Goal: Task Accomplishment & Management: Manage account settings

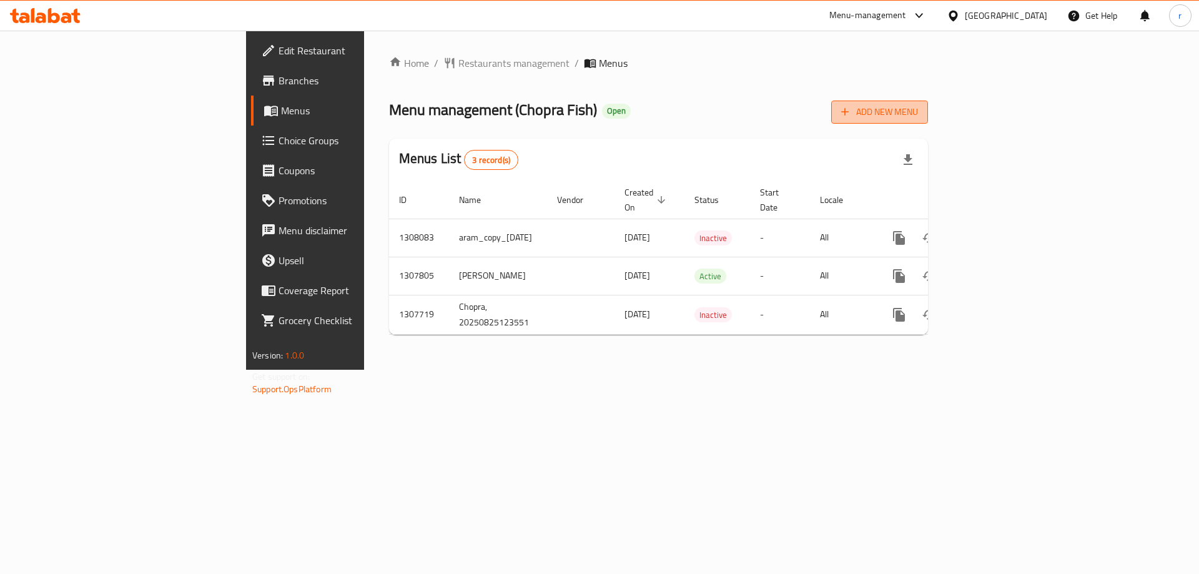
click at [928, 102] on button "Add New Menu" at bounding box center [879, 112] width 97 height 23
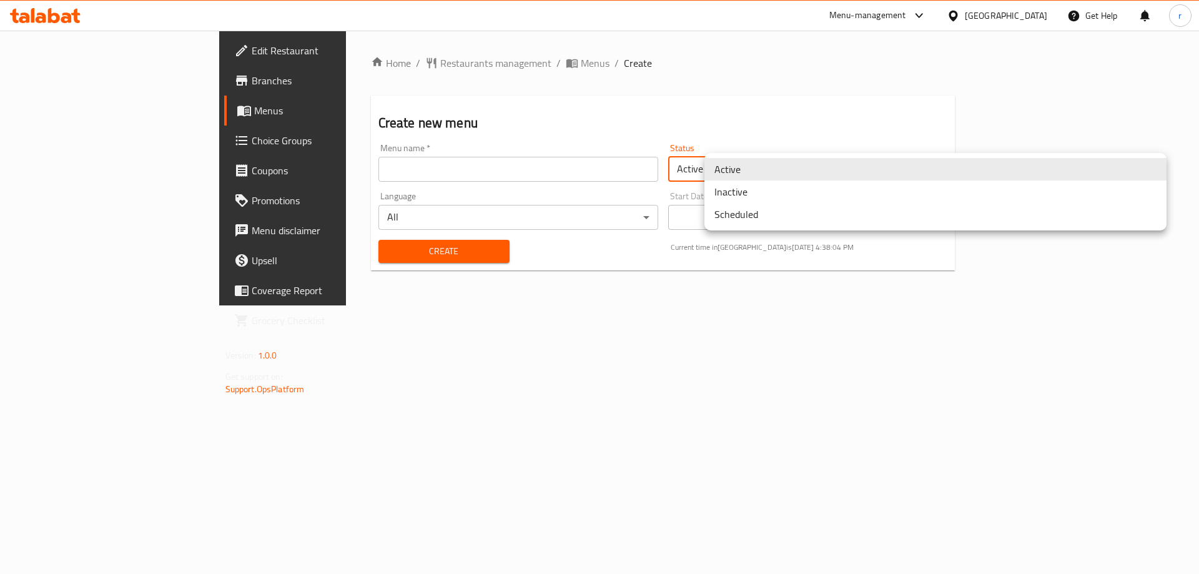
click at [731, 180] on body "​ Menu-management Iraq Get Help r Edit Restaurant Branches Menus Choice Groups …" at bounding box center [599, 302] width 1199 height 543
click at [745, 195] on li "Inactive" at bounding box center [935, 191] width 462 height 22
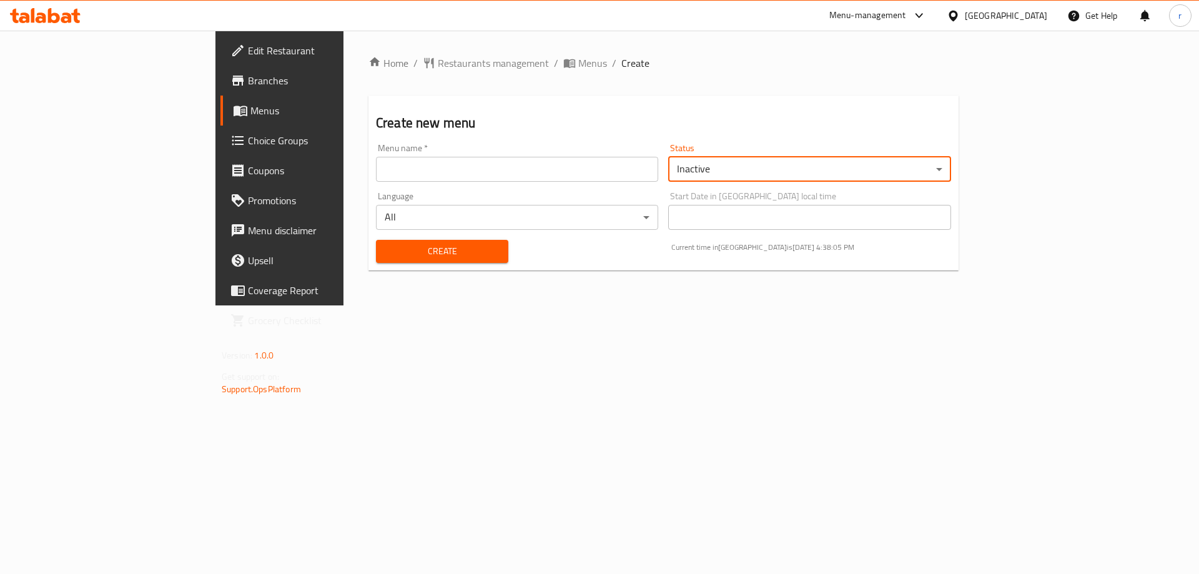
click at [514, 176] on input "text" at bounding box center [517, 169] width 282 height 25
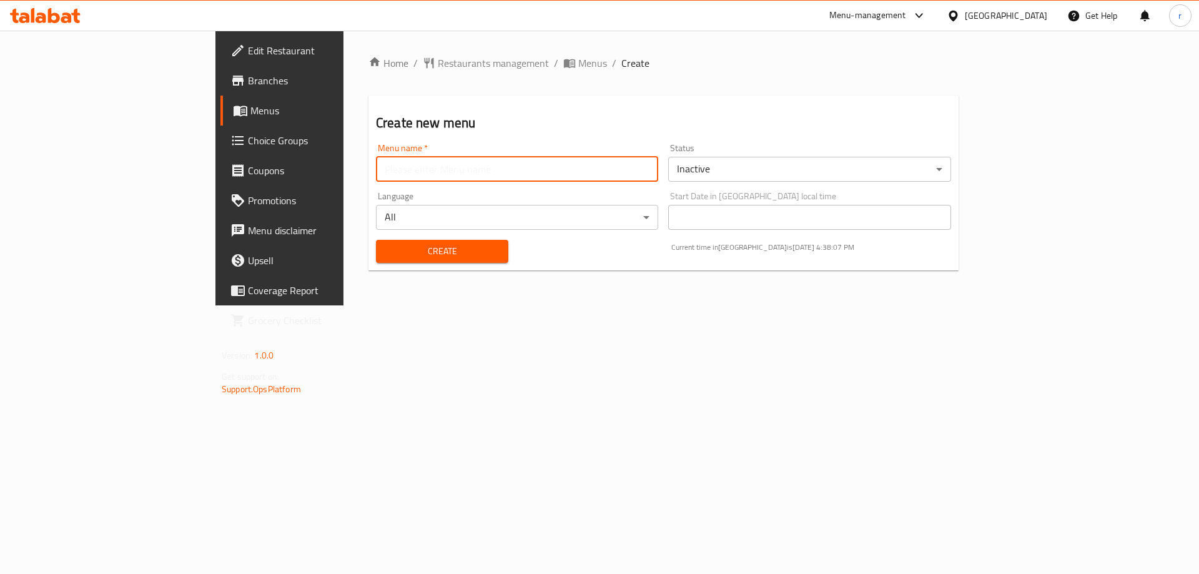
type input "team"
click at [386, 244] on span "Create" at bounding box center [442, 252] width 112 height 16
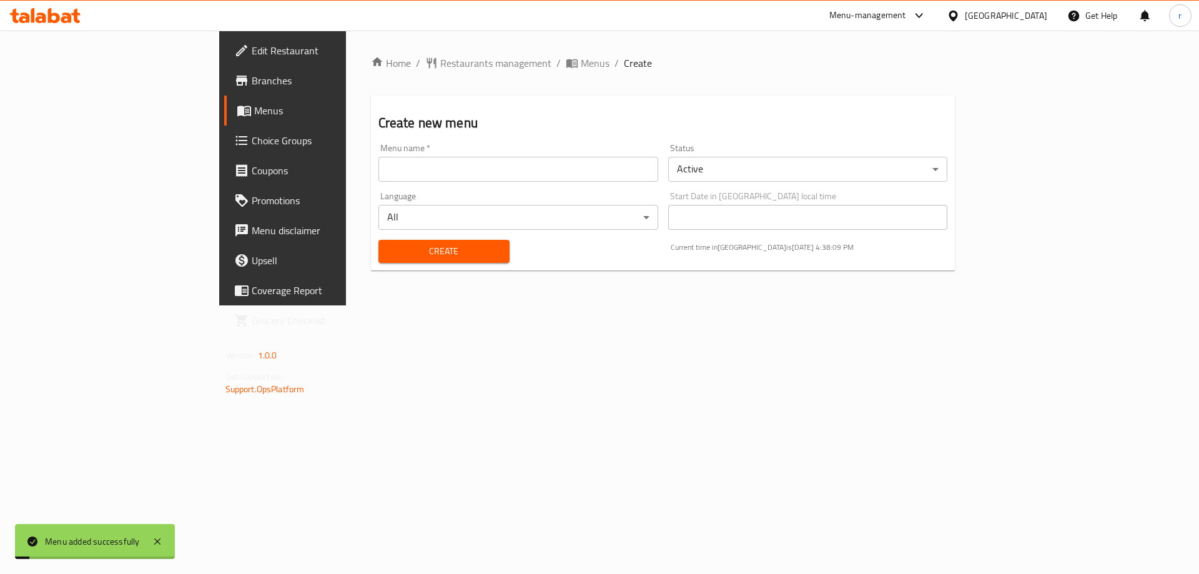
click at [581, 61] on span "Menus" at bounding box center [595, 63] width 29 height 15
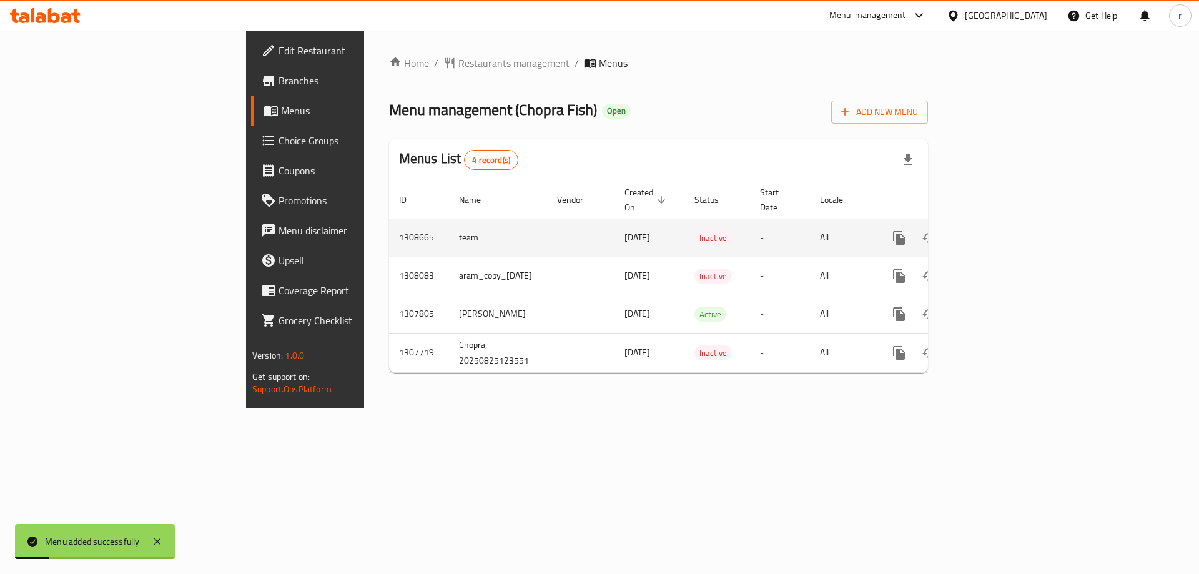
click at [996, 230] on icon "enhanced table" at bounding box center [989, 237] width 15 height 15
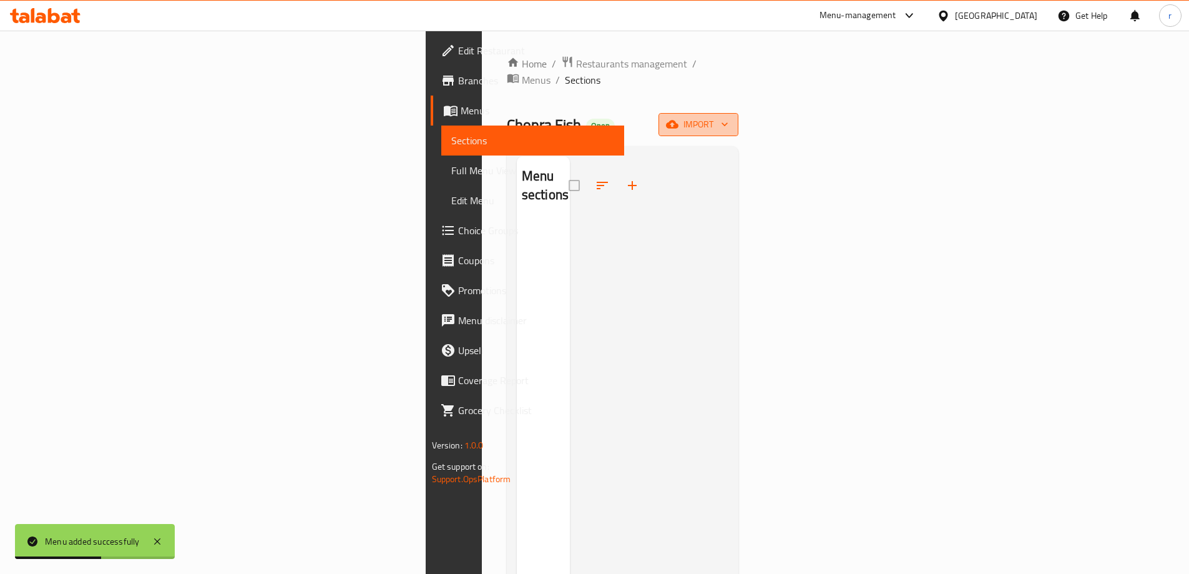
click at [739, 113] on button "import" at bounding box center [699, 124] width 80 height 23
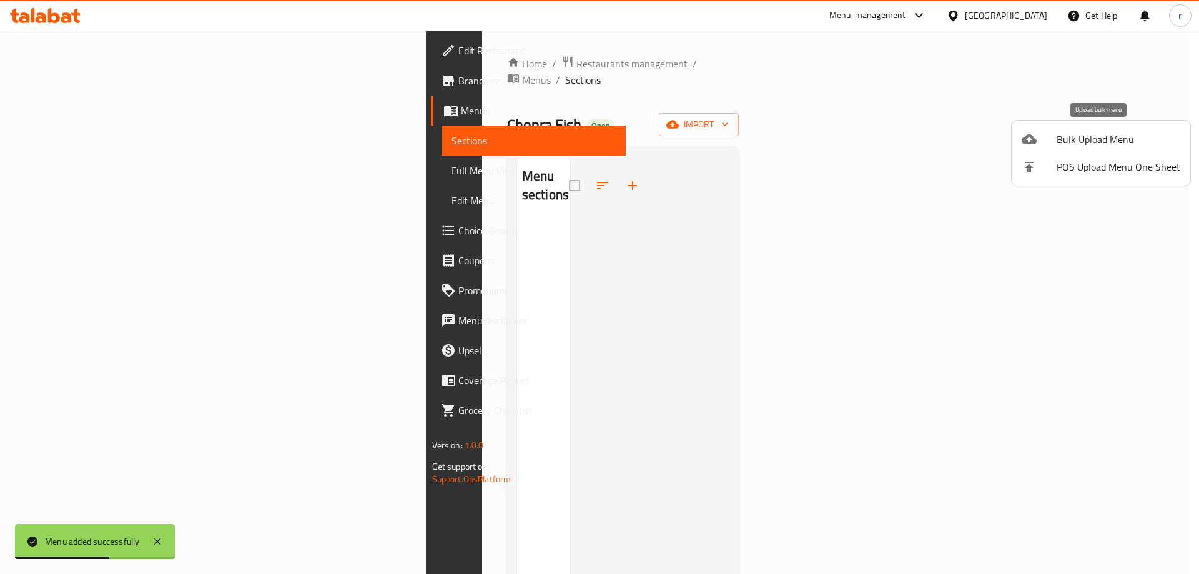
click at [1100, 135] on span "Bulk Upload Menu" at bounding box center [1118, 139] width 124 height 15
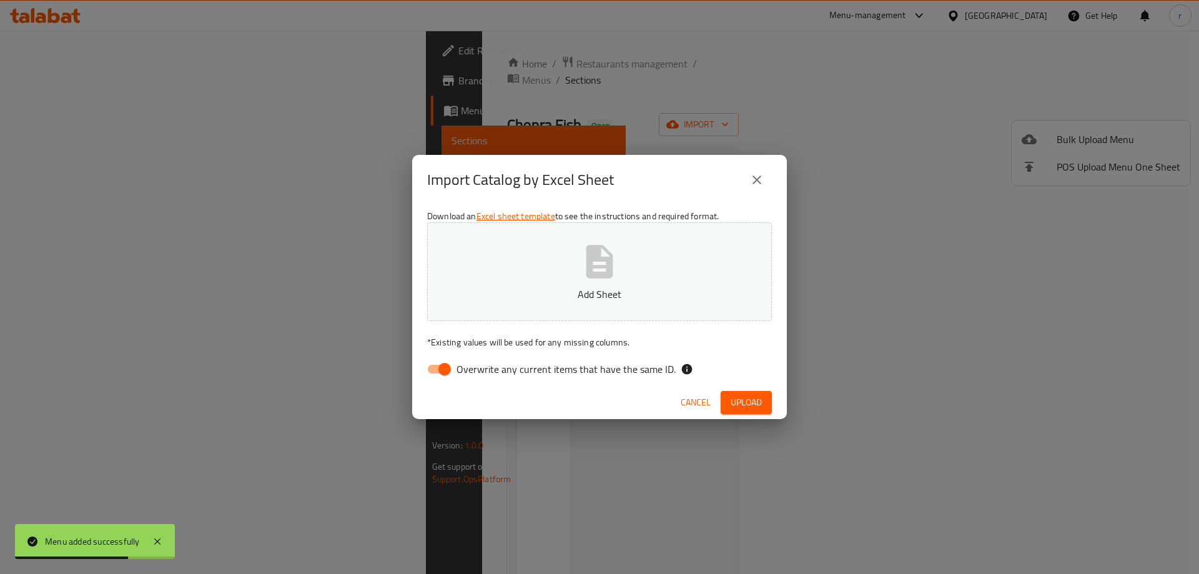
click at [441, 375] on input "Overwrite any current items that have the same ID." at bounding box center [444, 369] width 71 height 24
checkbox input "false"
click at [510, 312] on button "Add Sheet" at bounding box center [599, 271] width 345 height 99
click at [746, 391] on button "Upload" at bounding box center [746, 402] width 51 height 23
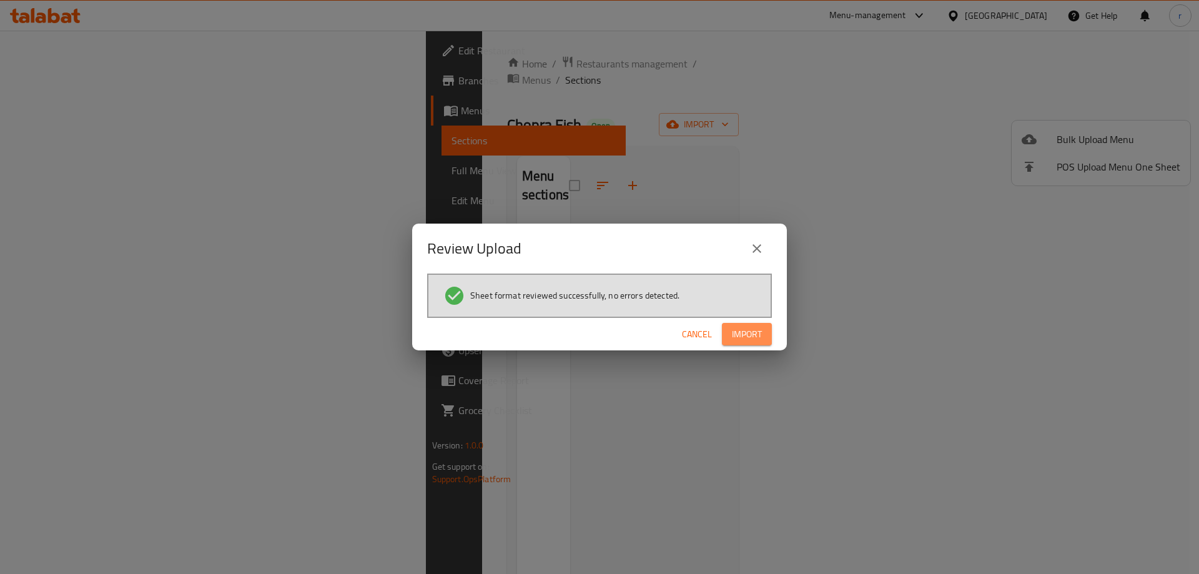
click at [747, 335] on span "Import" at bounding box center [747, 335] width 30 height 16
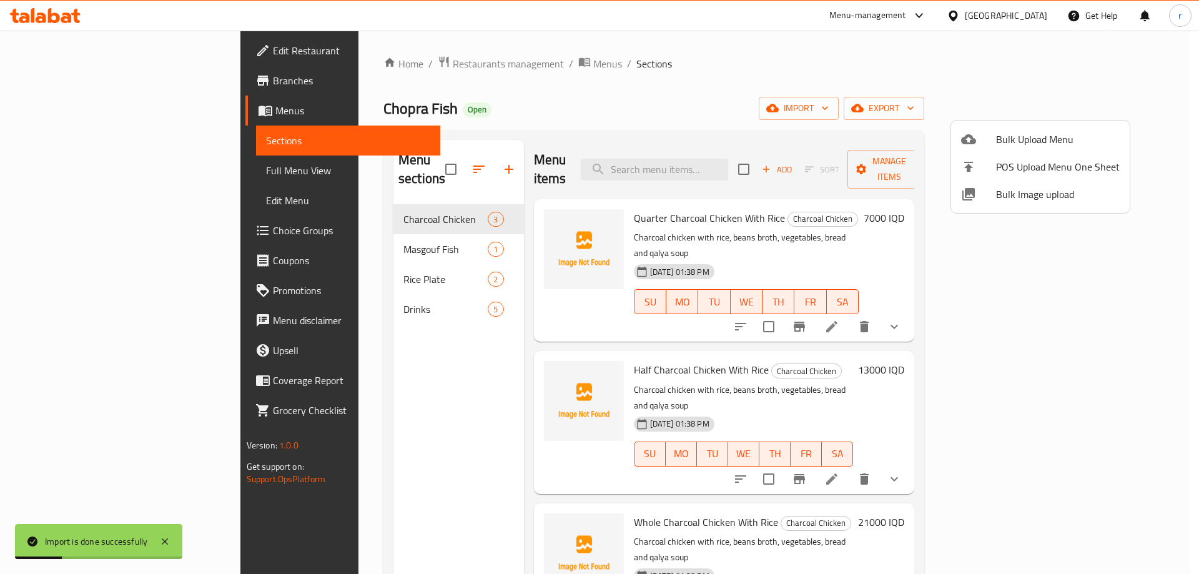
click at [352, 295] on div at bounding box center [599, 287] width 1199 height 574
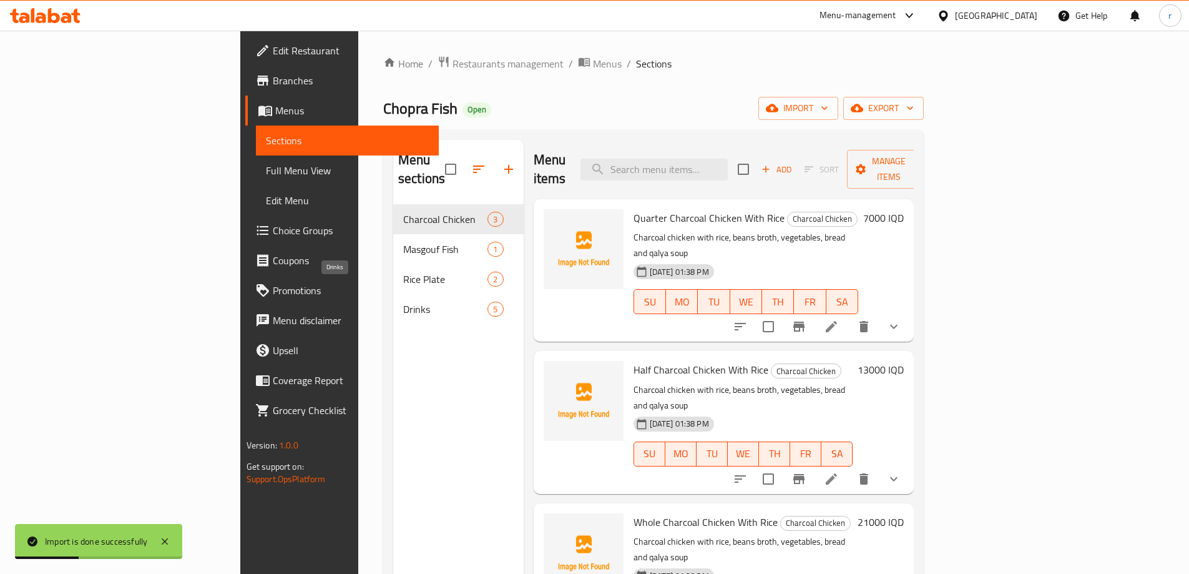
click at [403, 302] on span "Drinks" at bounding box center [445, 309] width 84 height 15
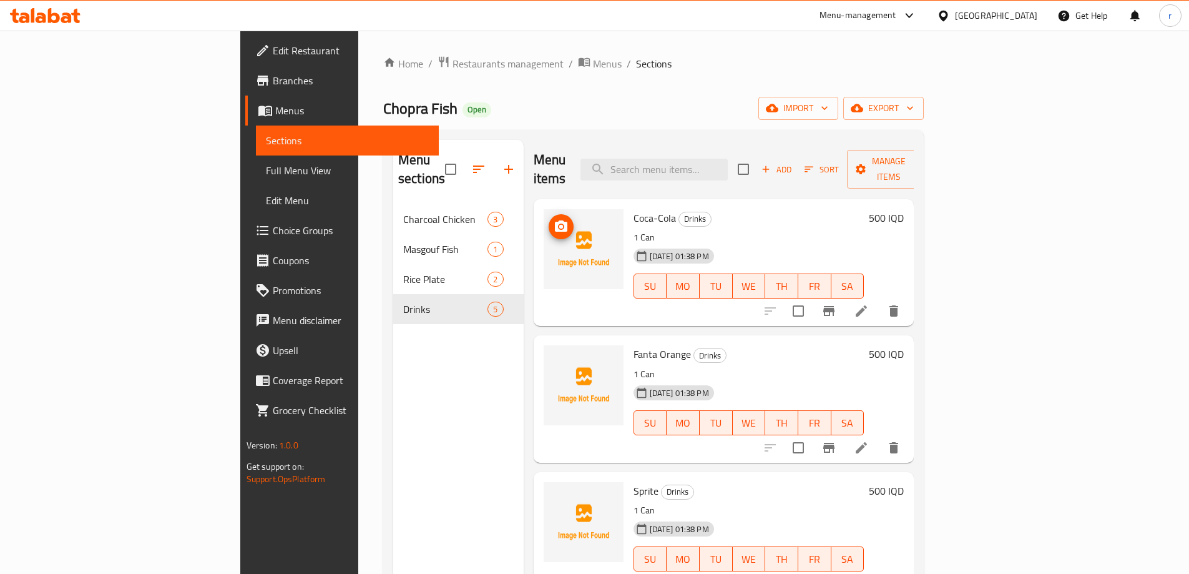
click at [554, 219] on icon "upload picture" at bounding box center [561, 226] width 15 height 15
click at [497, 87] on div "Home / Restaurants management / Menus / Sections Chopra Fish Open import export…" at bounding box center [653, 390] width 541 height 668
click at [555, 220] on icon "upload picture" at bounding box center [561, 225] width 12 height 11
click at [554, 355] on icon "upload picture" at bounding box center [561, 362] width 15 height 15
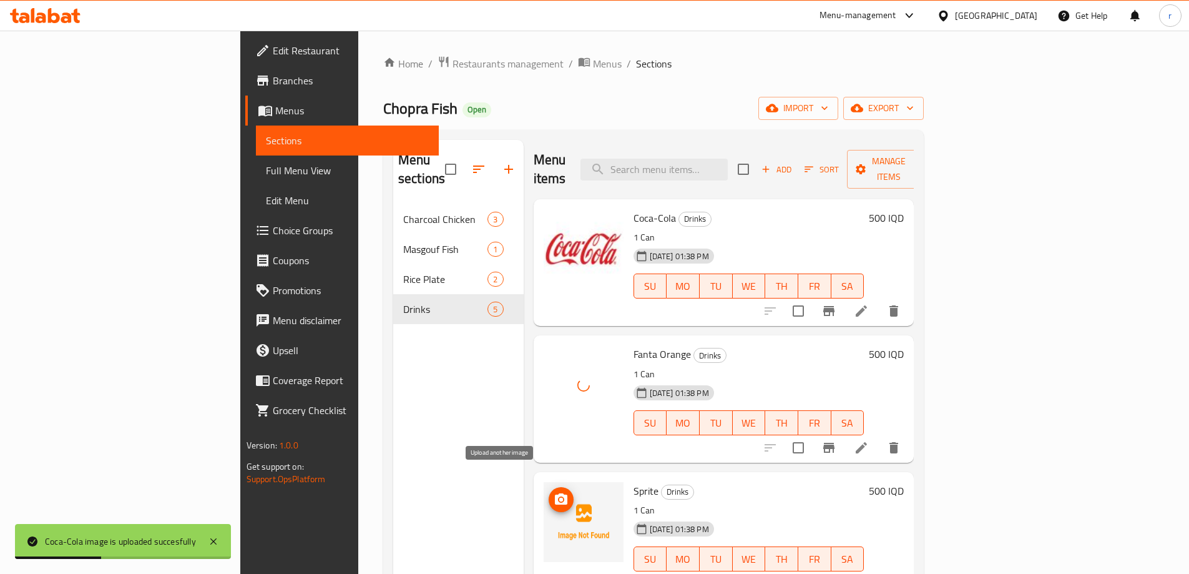
click at [549, 492] on span "upload picture" at bounding box center [561, 499] width 25 height 15
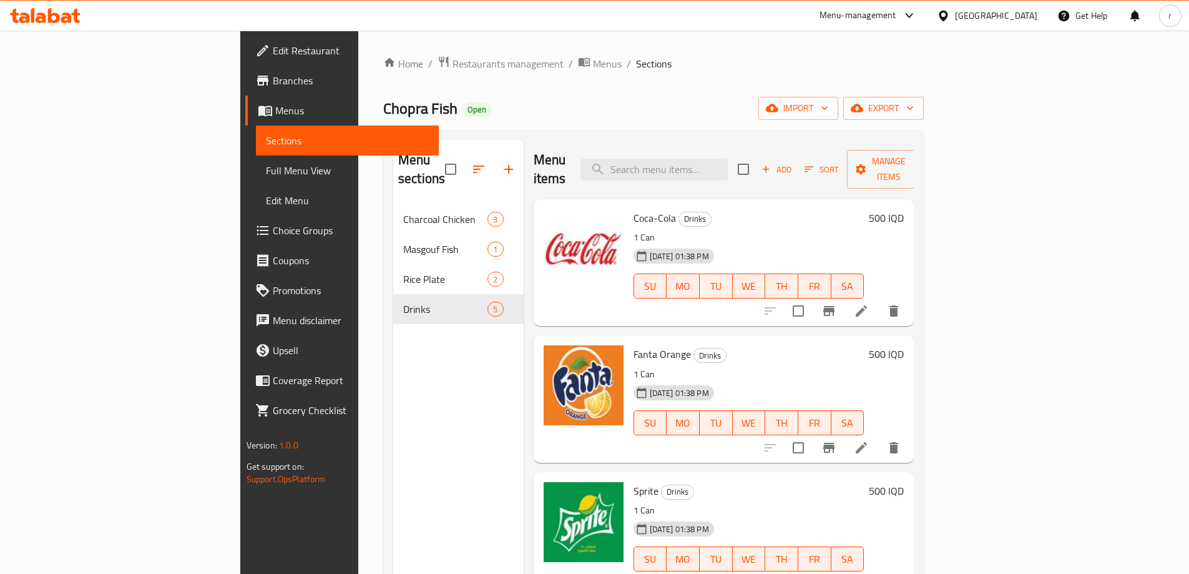
click at [266, 174] on span "Full Menu View" at bounding box center [347, 170] width 163 height 15
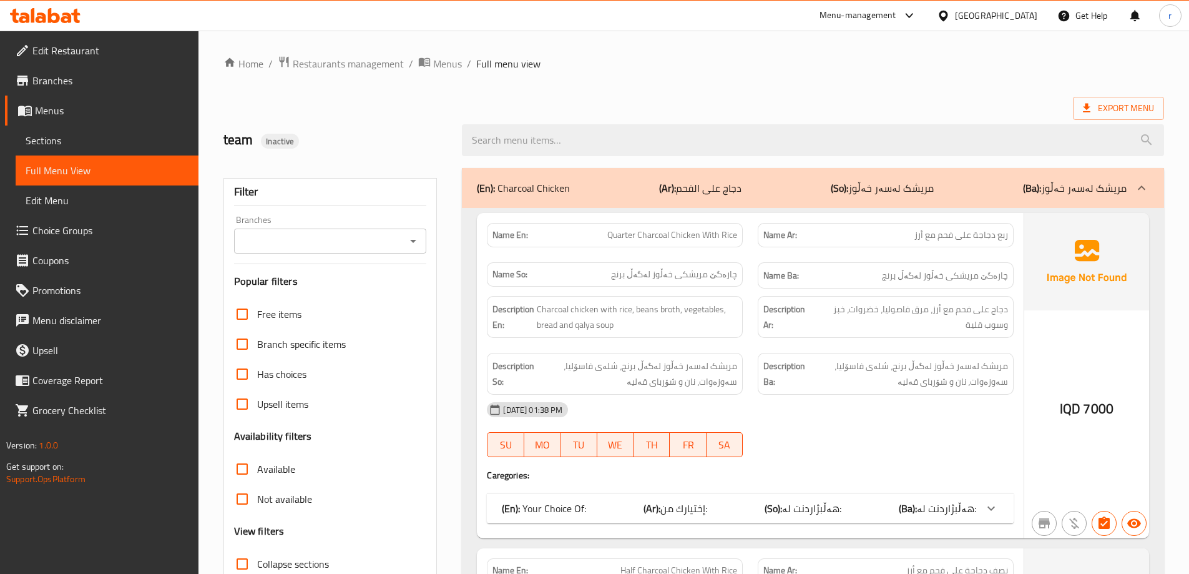
click at [278, 240] on input "Branches" at bounding box center [320, 240] width 165 height 17
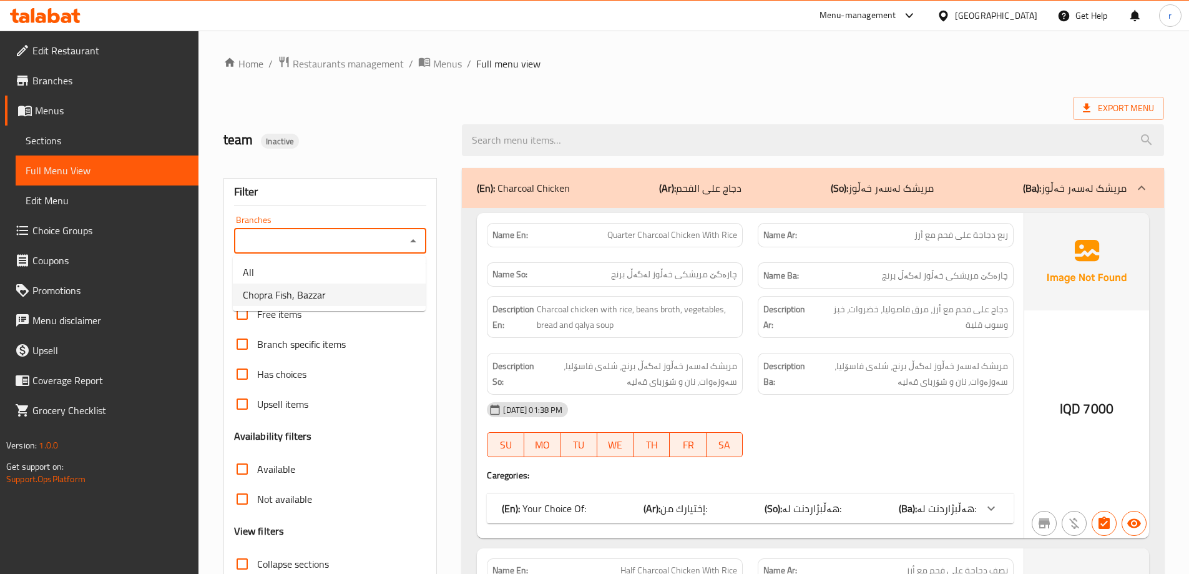
click at [282, 288] on span "Chopra Fish, Bazzar" at bounding box center [284, 294] width 83 height 15
type input "Chopra Fish, Bazzar"
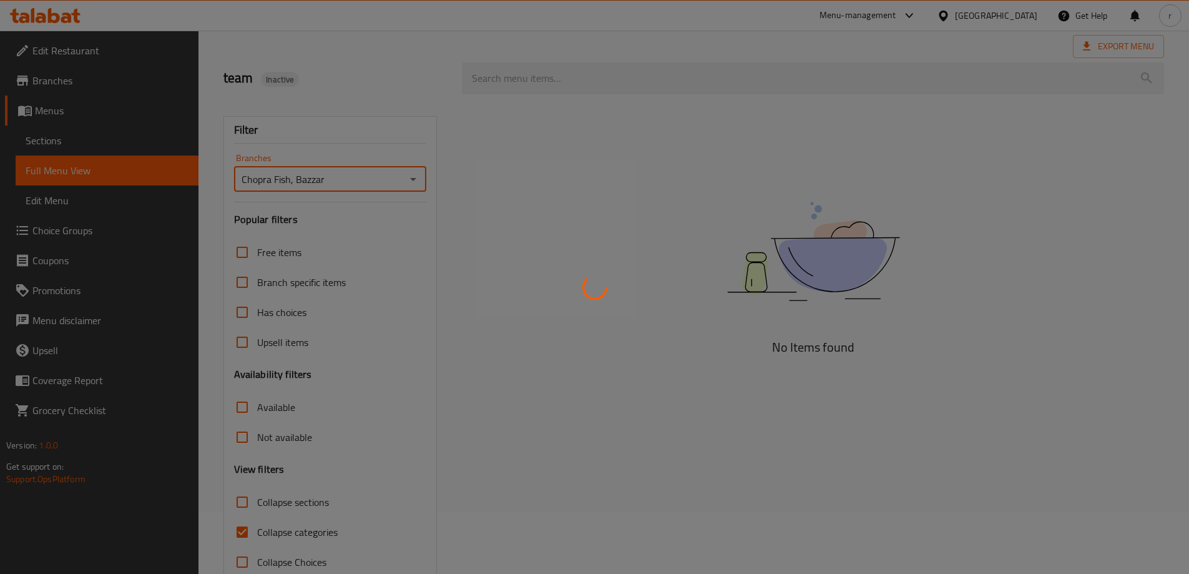
scroll to position [91, 0]
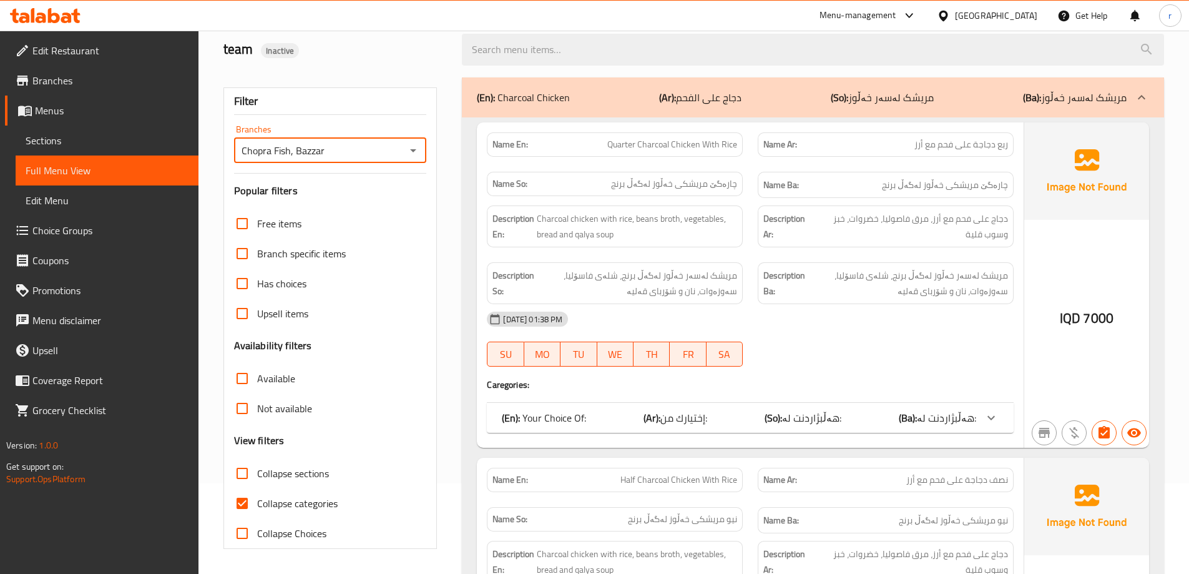
click at [266, 506] on span "Collapse categories" at bounding box center [297, 503] width 81 height 15
click at [257, 506] on input "Collapse categories" at bounding box center [242, 503] width 30 height 30
checkbox input "false"
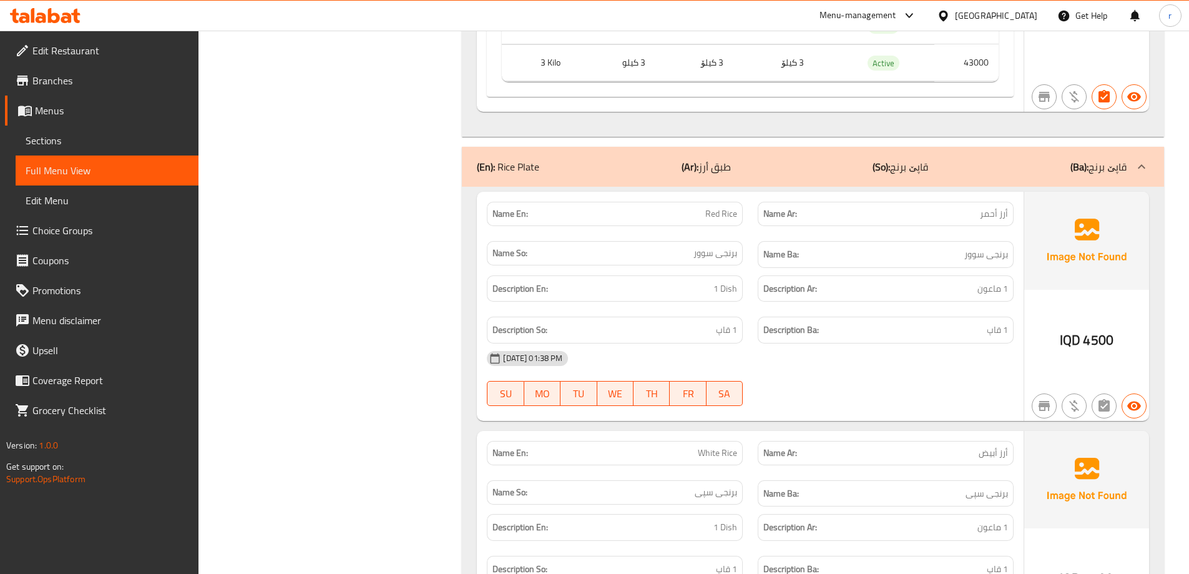
scroll to position [2172, 0]
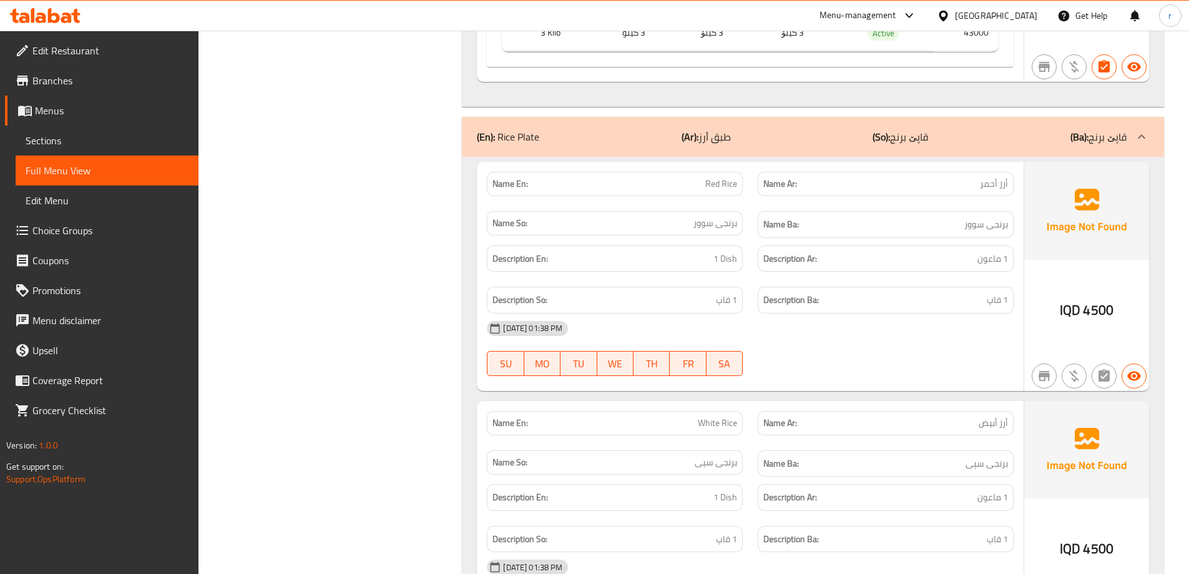
click at [99, 111] on span "Menus" at bounding box center [112, 110] width 154 height 15
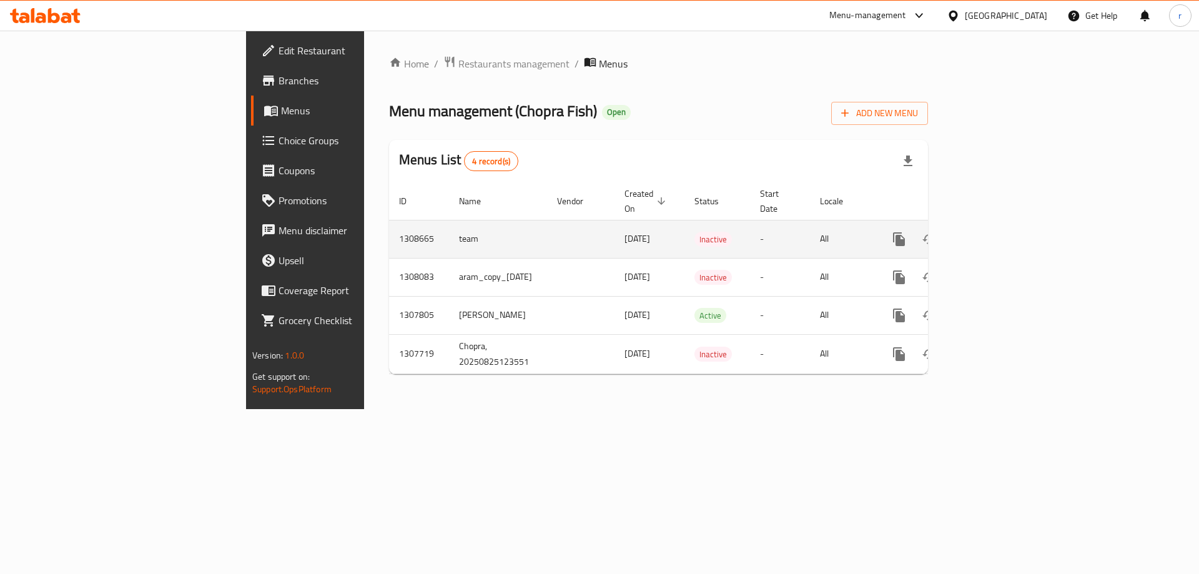
click at [1004, 224] on link "enhanced table" at bounding box center [989, 239] width 30 height 30
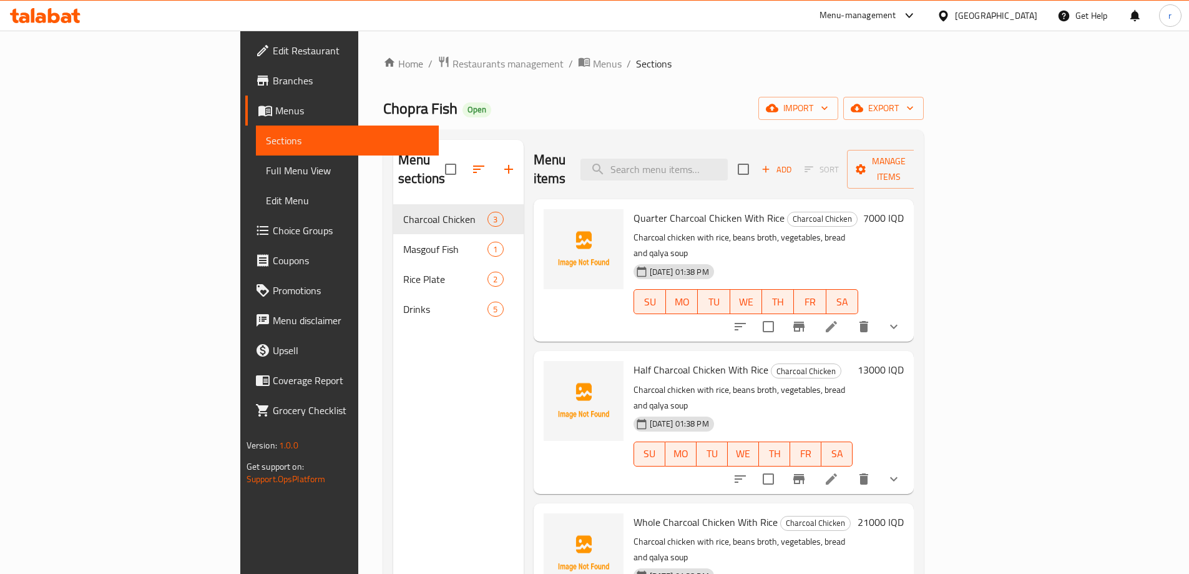
click at [393, 348] on div "Menu sections Charcoal Chicken 3 Masgouf Fish 1 Rice Plate 2 Drinks 5" at bounding box center [458, 427] width 130 height 574
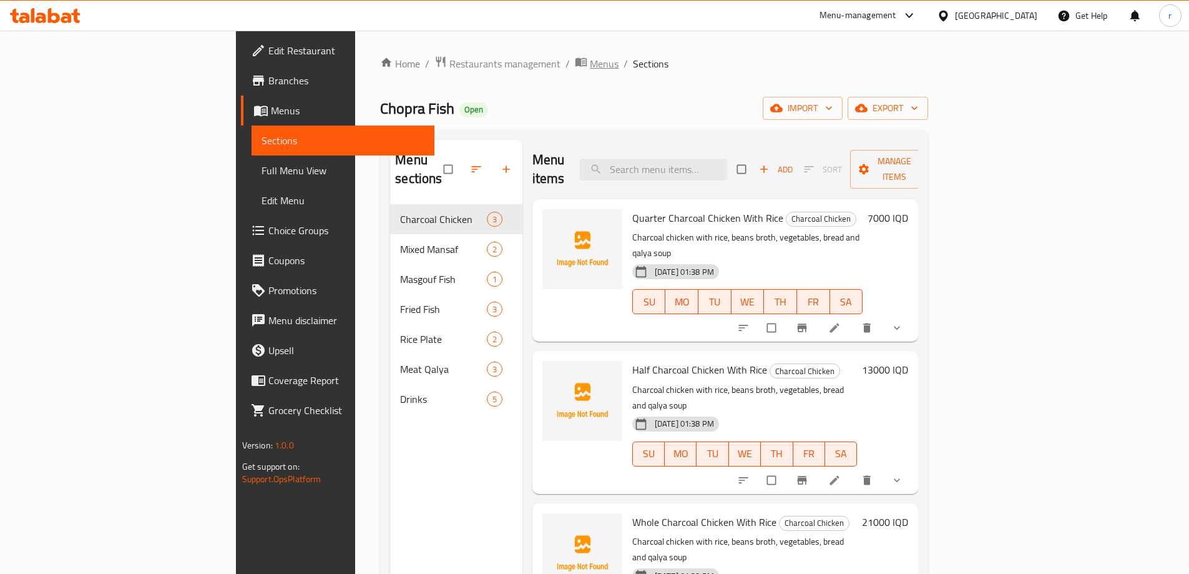
click at [590, 69] on span "Menus" at bounding box center [604, 63] width 29 height 15
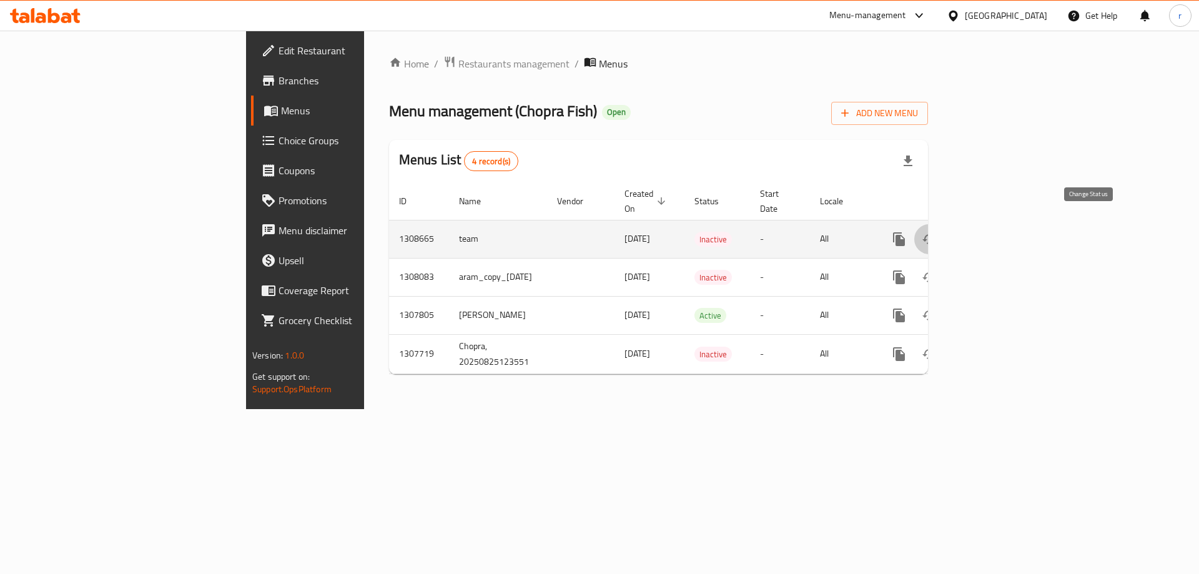
click at [937, 232] on icon "enhanced table" at bounding box center [929, 239] width 15 height 15
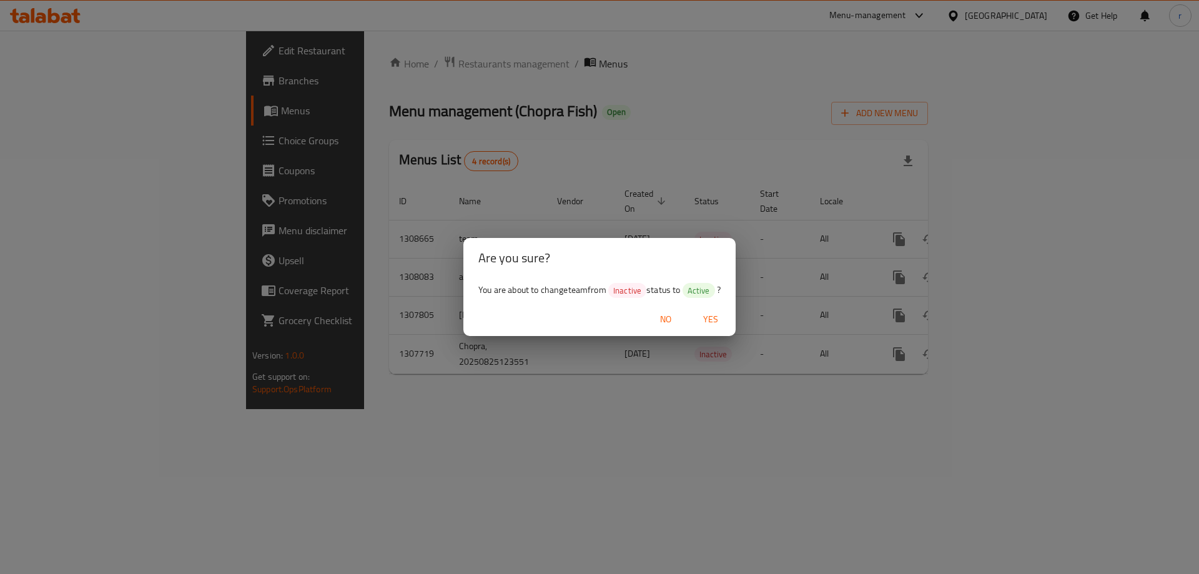
click at [712, 317] on span "Yes" at bounding box center [711, 320] width 30 height 16
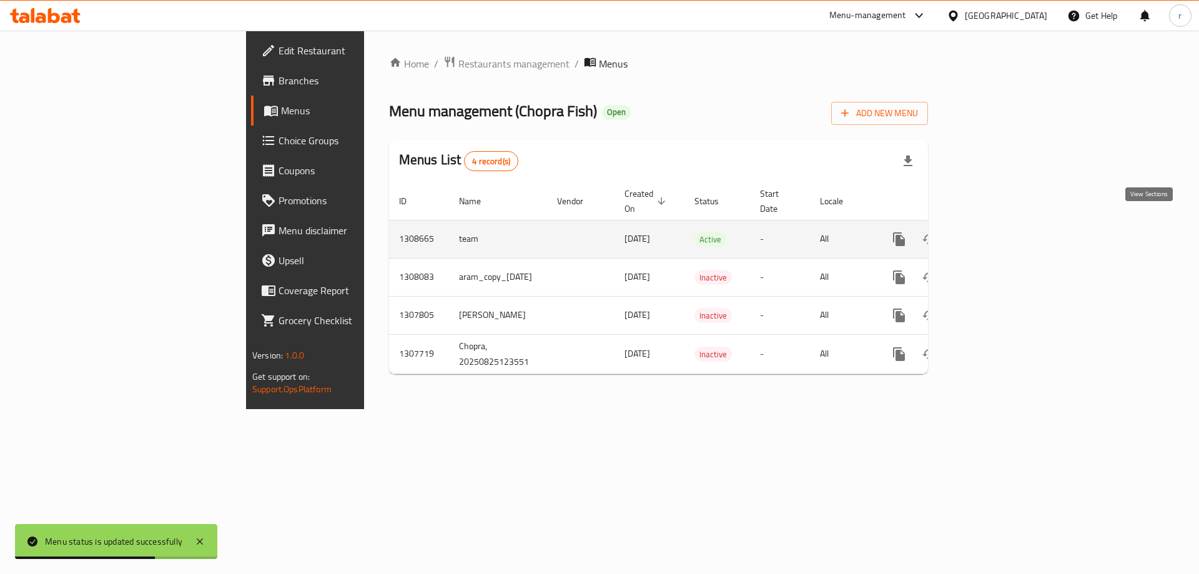
click at [995, 234] on icon "enhanced table" at bounding box center [988, 239] width 11 height 11
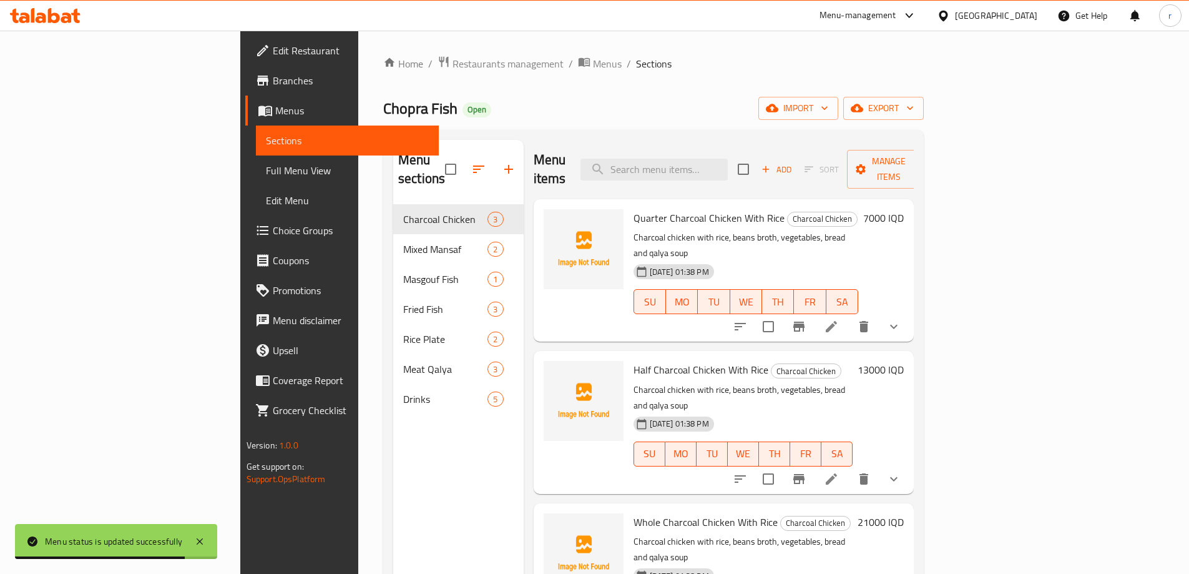
click at [266, 172] on span "Full Menu View" at bounding box center [347, 170] width 163 height 15
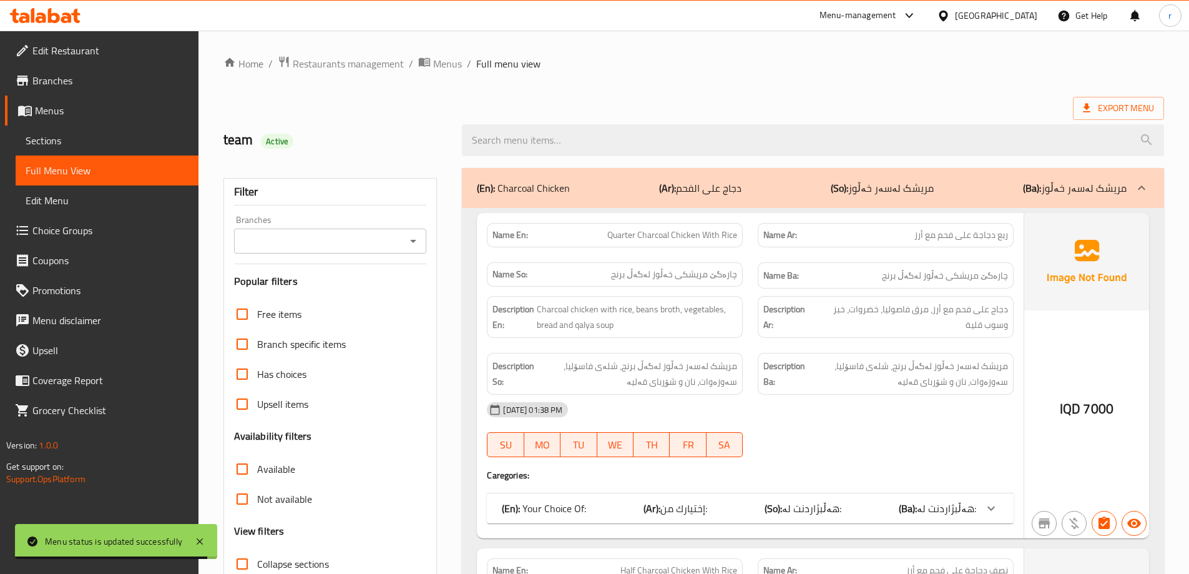
click at [265, 250] on div "Branches" at bounding box center [330, 241] width 193 height 25
click at [285, 240] on input "Branches" at bounding box center [320, 240] width 165 height 17
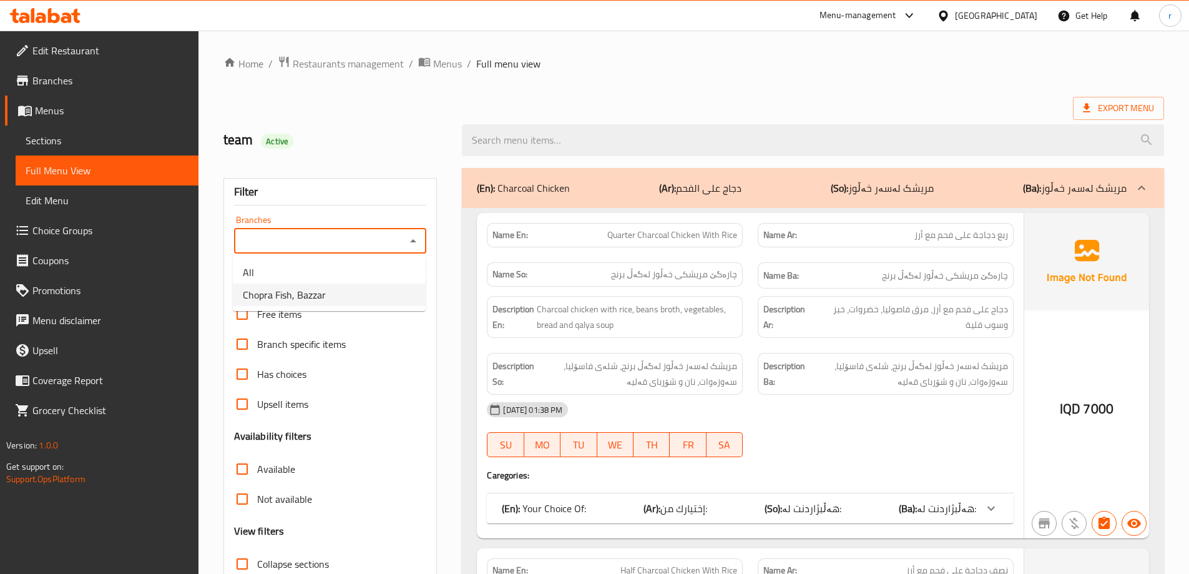
click at [303, 291] on span "Chopra Fish, Bazzar" at bounding box center [284, 294] width 83 height 15
type input "Chopra Fish, Bazzar"
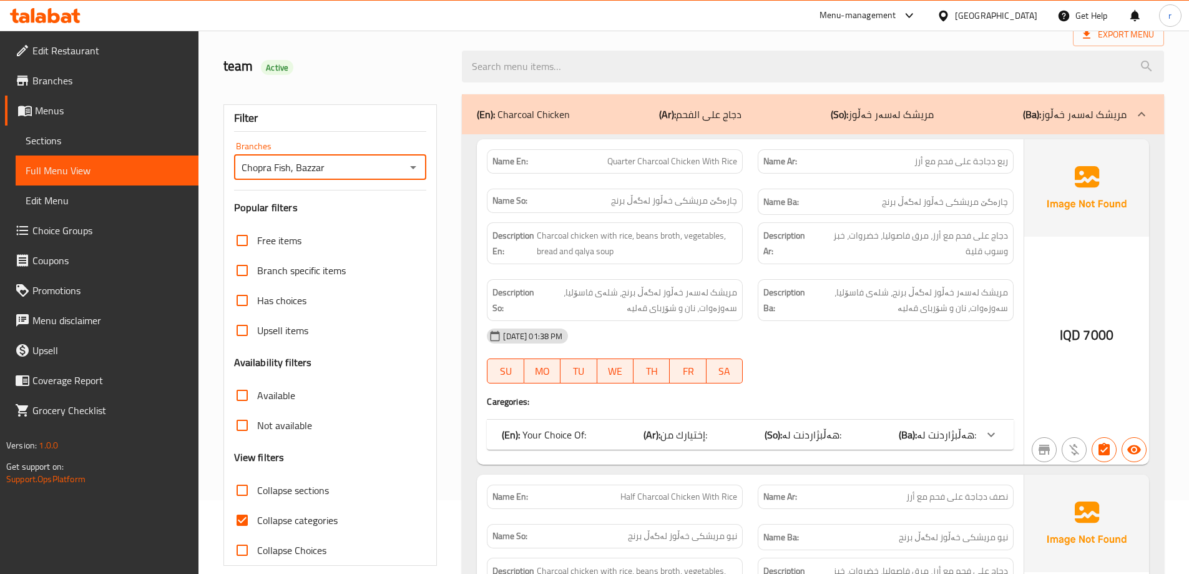
scroll to position [104, 0]
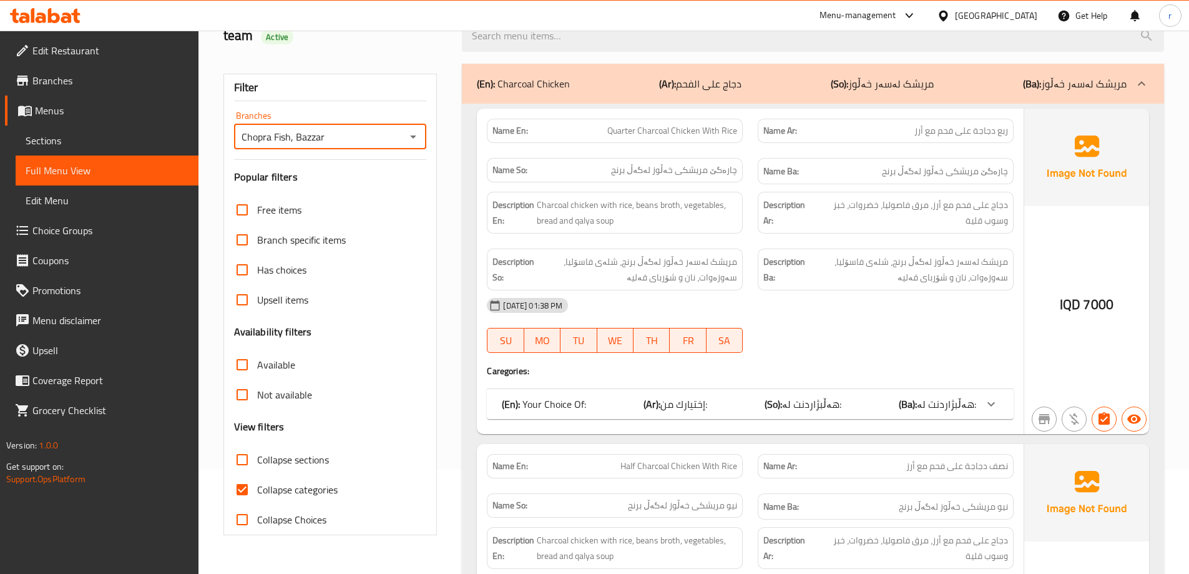
click at [283, 489] on span "Collapse categories" at bounding box center [297, 489] width 81 height 15
click at [257, 489] on input "Collapse categories" at bounding box center [242, 490] width 30 height 30
checkbox input "false"
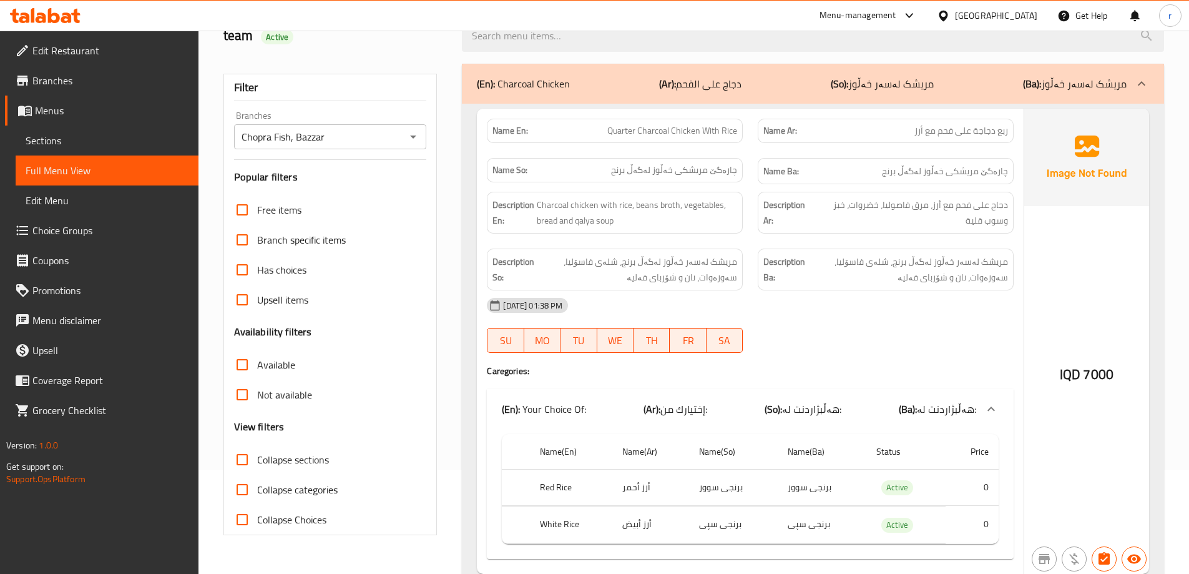
click at [58, 137] on span "Sections" at bounding box center [107, 140] width 163 height 15
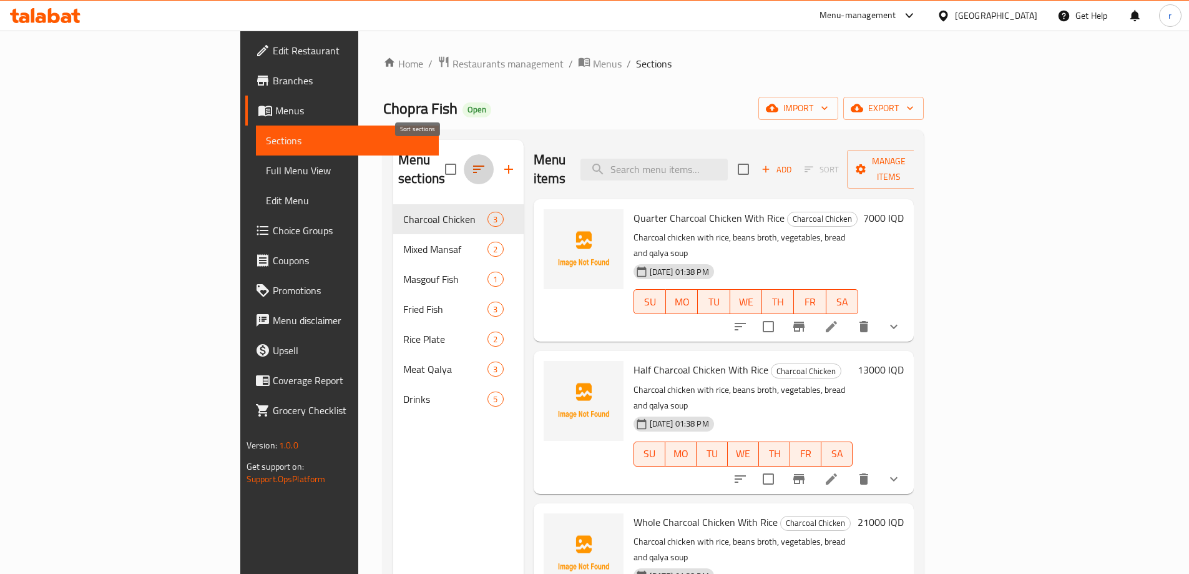
click at [473, 165] on icon "button" at bounding box center [478, 168] width 11 height 7
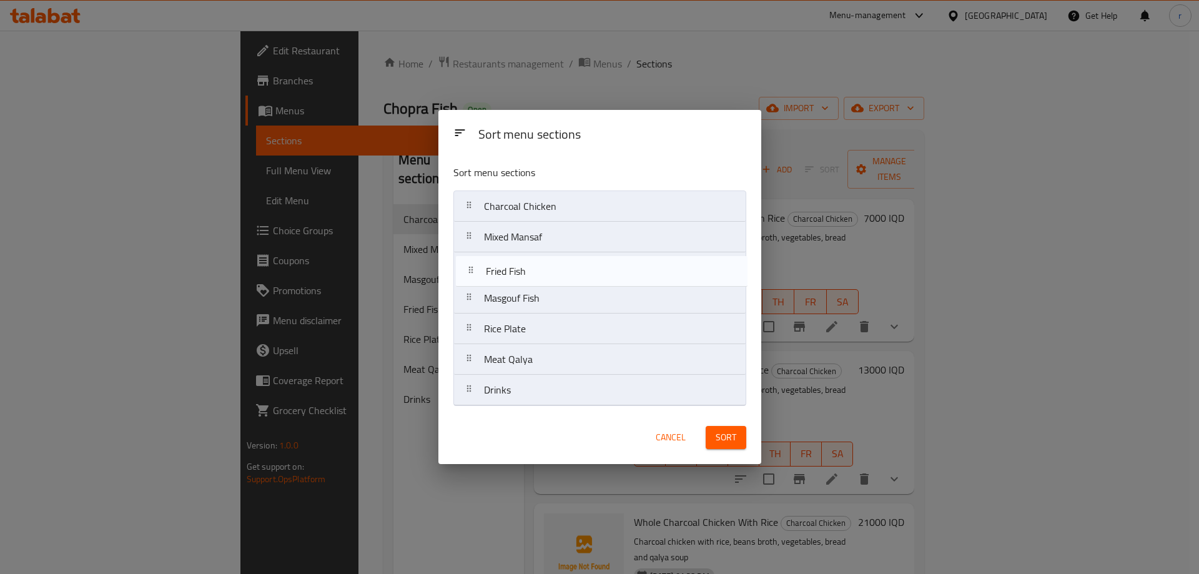
drag, startPoint x: 507, startPoint y: 296, endPoint x: 509, endPoint y: 261, distance: 35.0
click at [509, 261] on nav "Charcoal Chicken Mixed Mansaf Masgouf Fish Fried Fish Rice Plate Meat Qalya Dri…" at bounding box center [599, 297] width 293 height 215
drag, startPoint x: 511, startPoint y: 358, endPoint x: 510, endPoint y: 291, distance: 66.8
click at [510, 291] on nav "Charcoal Chicken Mixed Mansaf Fried Fish Masgouf Fish Rice Plate Meat Qalya Dri…" at bounding box center [599, 297] width 293 height 215
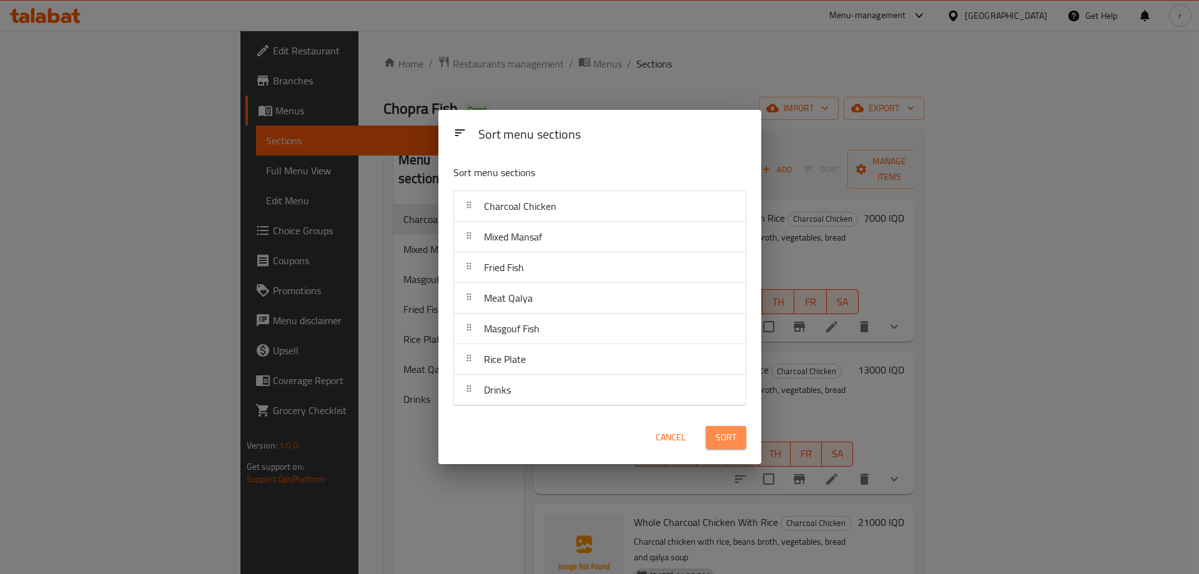
click at [721, 442] on span "Sort" at bounding box center [726, 438] width 21 height 16
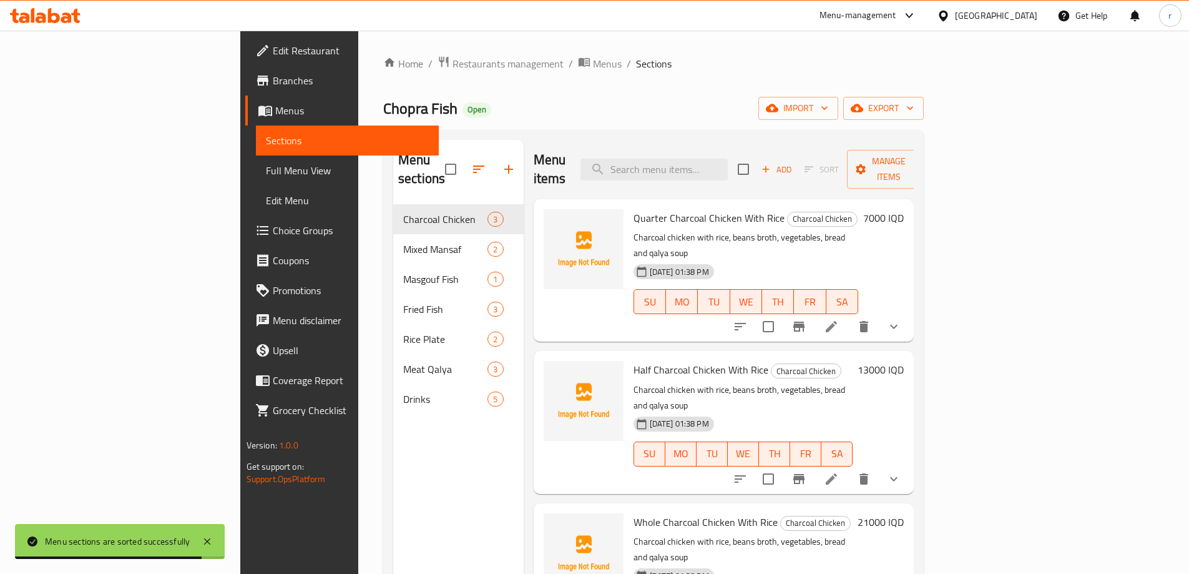
click at [256, 161] on link "Full Menu View" at bounding box center [347, 170] width 183 height 30
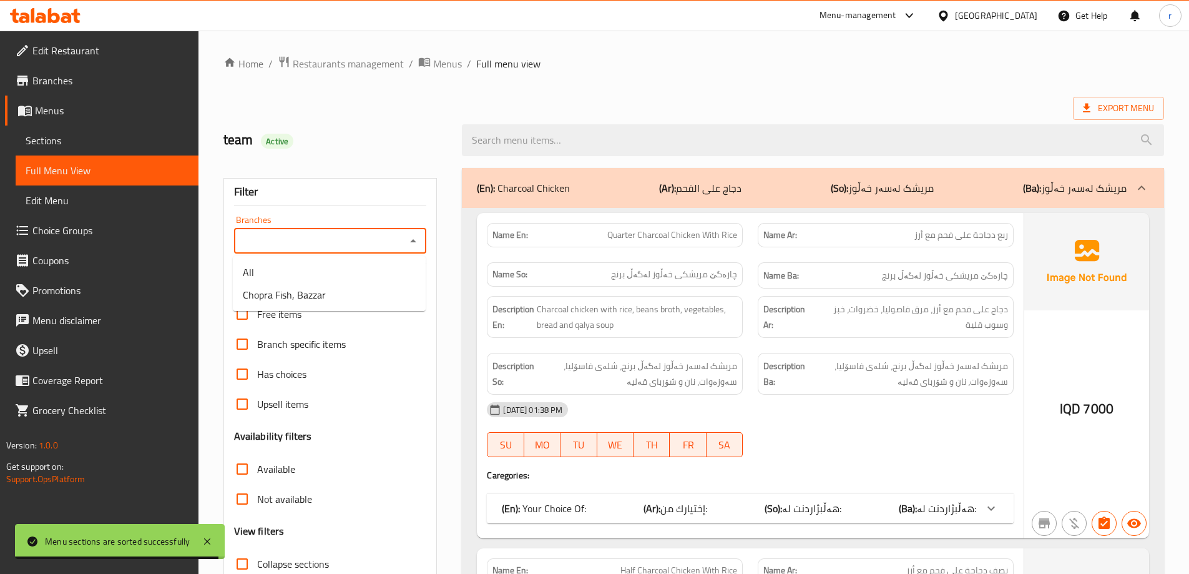
click at [316, 242] on input "Branches" at bounding box center [320, 240] width 165 height 17
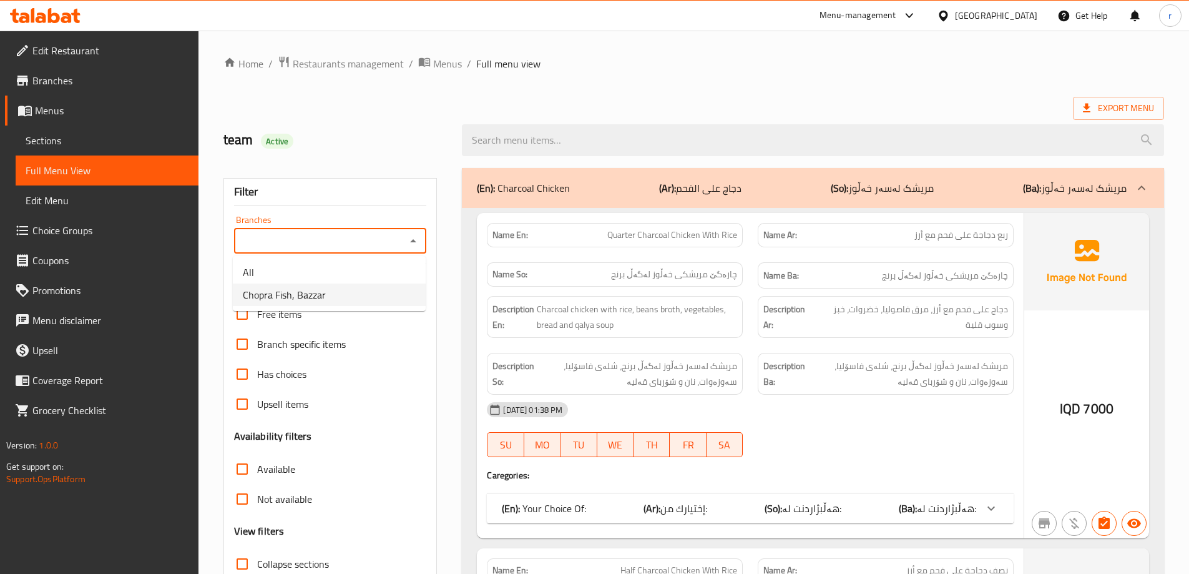
click at [322, 305] on li "Chopra Fish, Bazzar" at bounding box center [329, 294] width 193 height 22
type input "Chopra Fish, Bazzar"
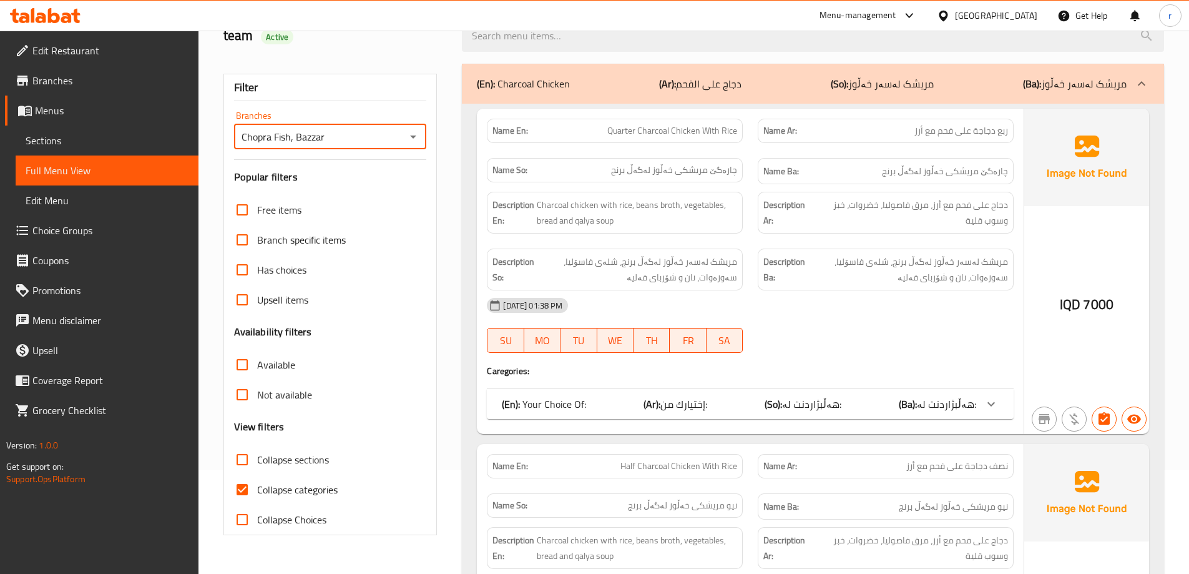
click at [280, 488] on span "Collapse categories" at bounding box center [297, 489] width 81 height 15
click at [257, 488] on input "Collapse categories" at bounding box center [242, 490] width 30 height 30
checkbox input "false"
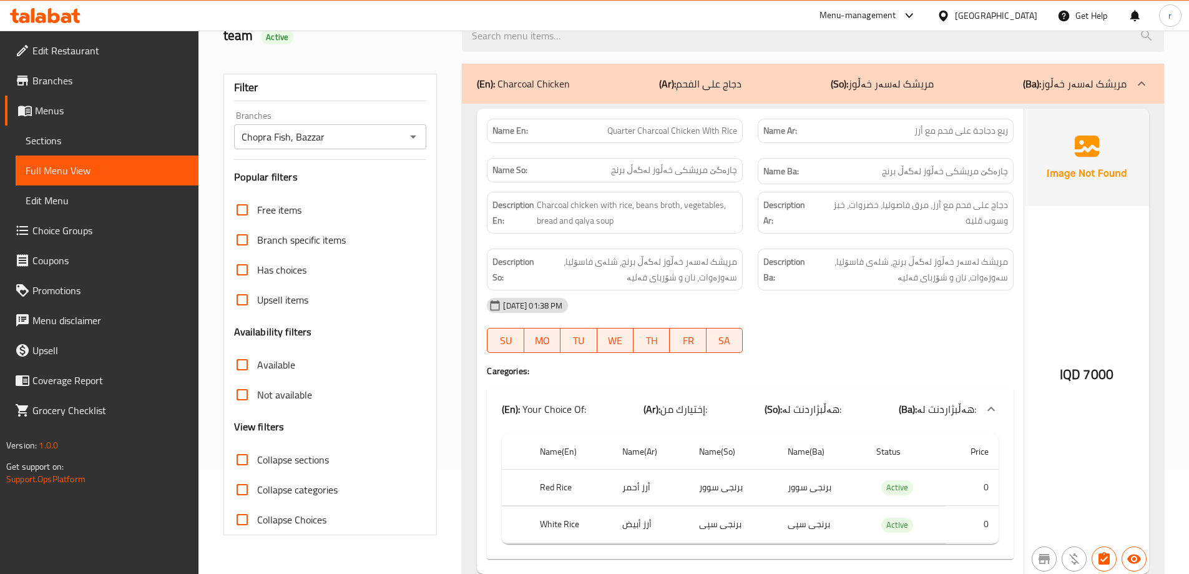
click at [286, 453] on span "Collapse sections" at bounding box center [293, 459] width 72 height 15
click at [257, 453] on input "Collapse sections" at bounding box center [242, 460] width 30 height 30
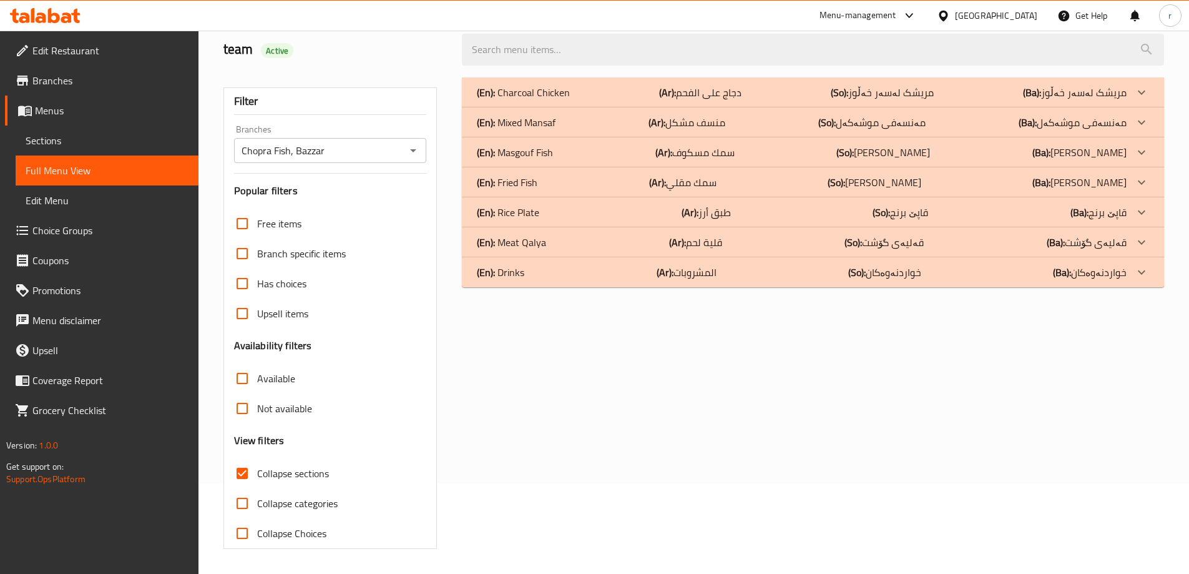
scroll to position [91, 0]
click at [287, 453] on div "Free items Branch specific items Has choices Upsell items Availability filters …" at bounding box center [330, 379] width 193 height 340
click at [292, 481] on span "Collapse sections" at bounding box center [293, 473] width 72 height 15
click at [257, 481] on input "Collapse sections" at bounding box center [242, 473] width 30 height 30
checkbox input "false"
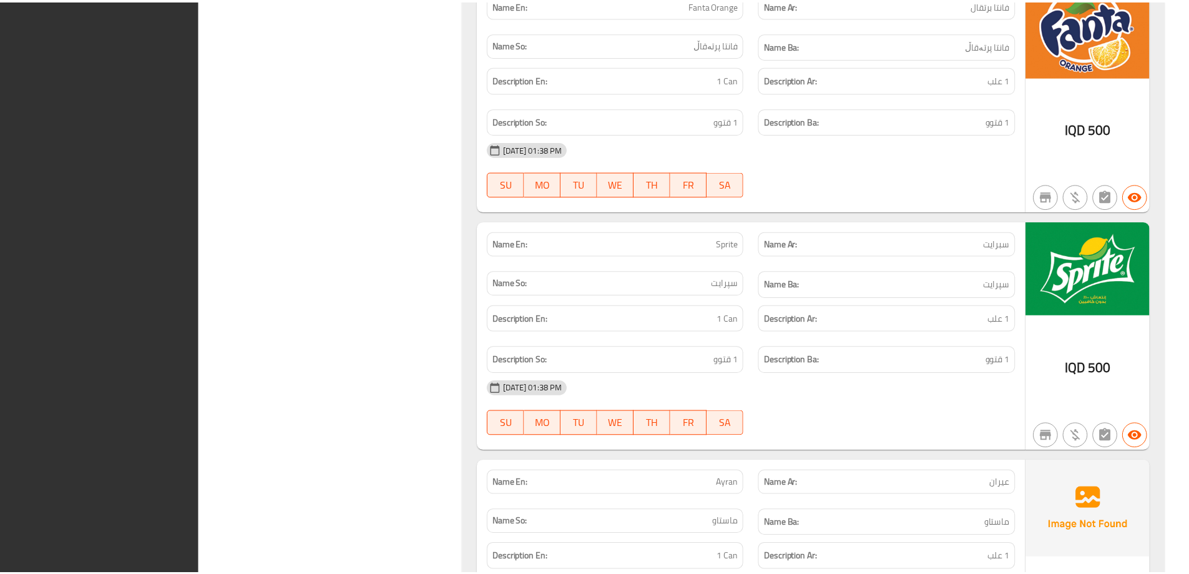
scroll to position [5754, 0]
